Goal: Task Accomplishment & Management: Complete application form

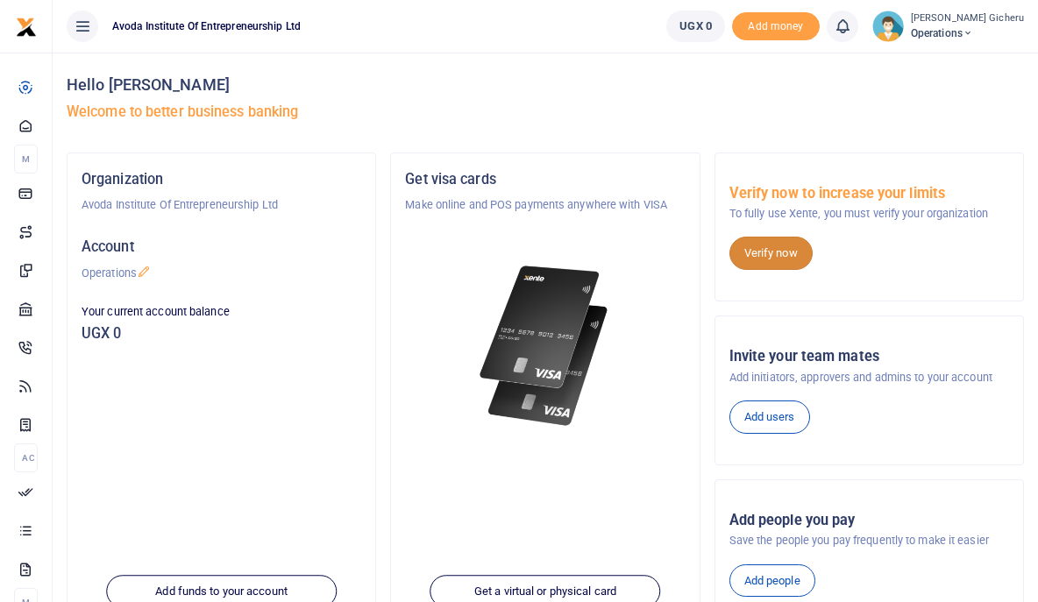
click at [768, 261] on link "Verify now" at bounding box center [770, 253] width 83 height 33
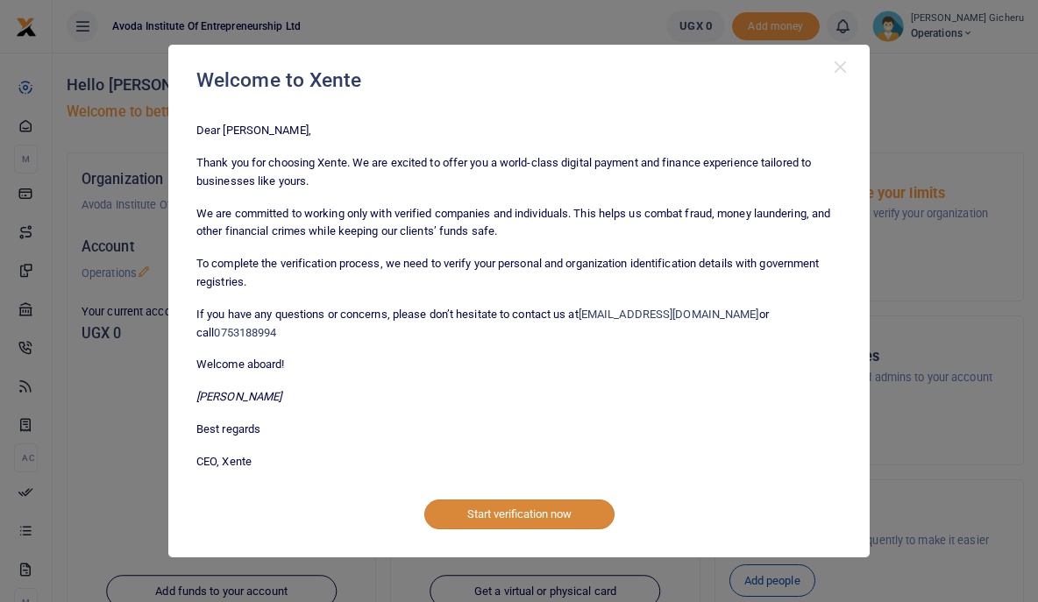
click at [555, 502] on button "Start verification now" at bounding box center [519, 515] width 190 height 30
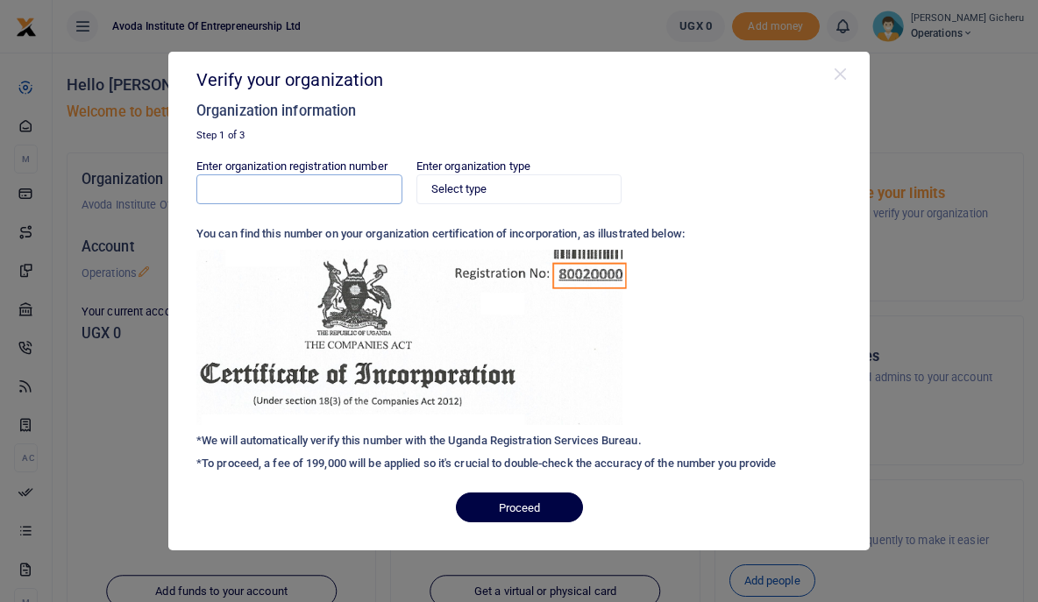
click at [352, 186] on input "Enter organization registration number" at bounding box center [299, 189] width 206 height 30
type input "80020002843497"
click at [509, 185] on select "Select type Private Limited Company by shares Private Limited Company by guaran…" at bounding box center [519, 189] width 206 height 30
select select "Private Limited Company by guarantee (without shares)"
click at [416, 174] on select "Select type Private Limited Company by shares Private Limited Company by guaran…" at bounding box center [519, 189] width 206 height 30
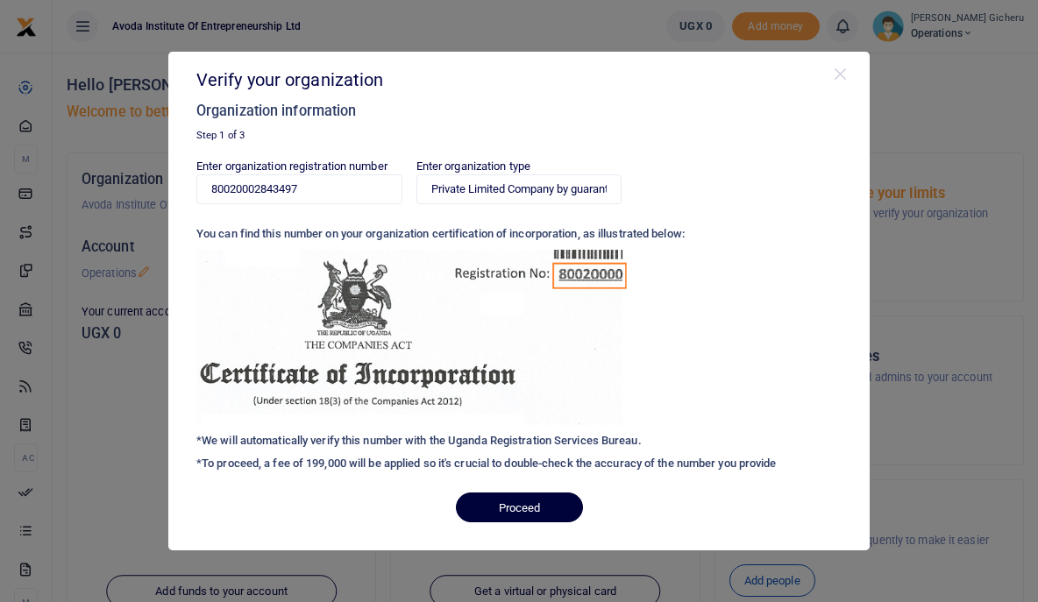
click at [520, 505] on button "Proceed" at bounding box center [519, 508] width 127 height 30
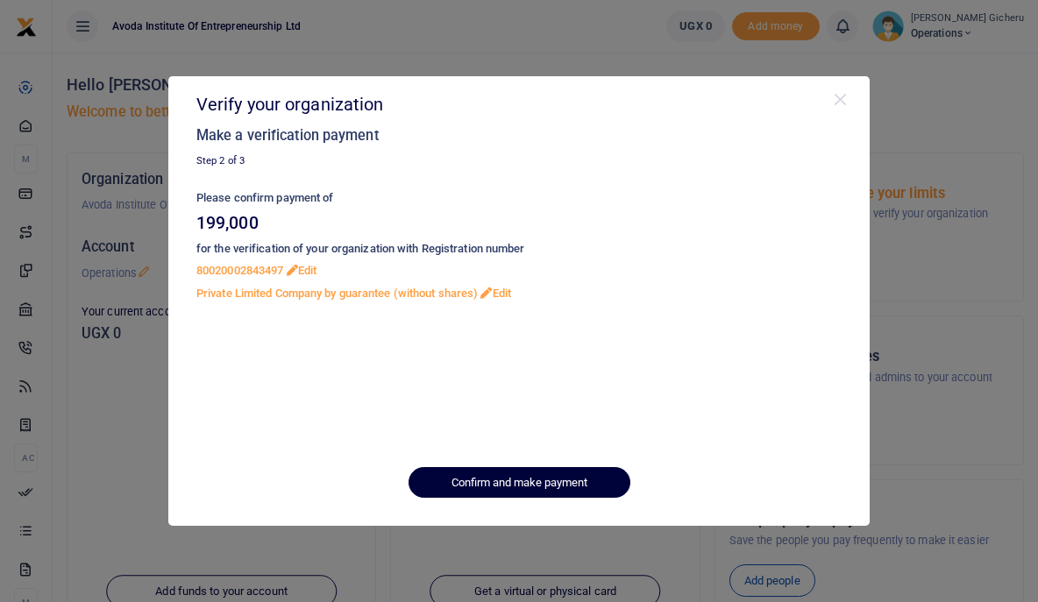
click at [501, 482] on button "Confirm and make payment" at bounding box center [520, 482] width 222 height 30
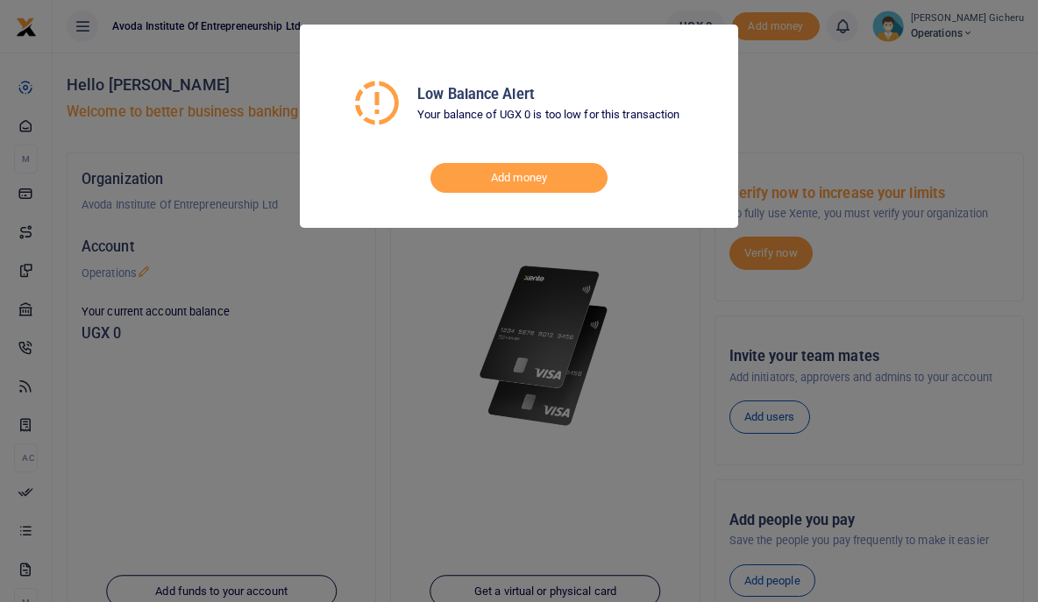
click at [436, 337] on div "Low Balance Alert Your balance of UGX 0 is too low for this transaction Add mon…" at bounding box center [519, 301] width 1038 height 602
